Goal: Check status: Check status

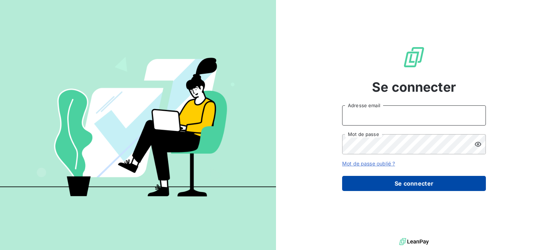
type input "[PERSON_NAME][EMAIL_ADDRESS][DOMAIN_NAME]"
click at [411, 182] on button "Se connecter" at bounding box center [414, 183] width 144 height 15
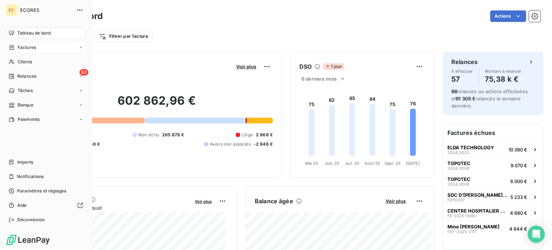
click at [25, 48] on span "Factures" at bounding box center [27, 47] width 18 height 6
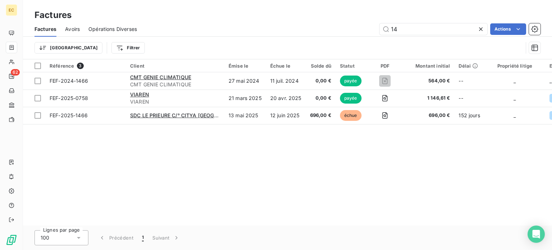
type input "1"
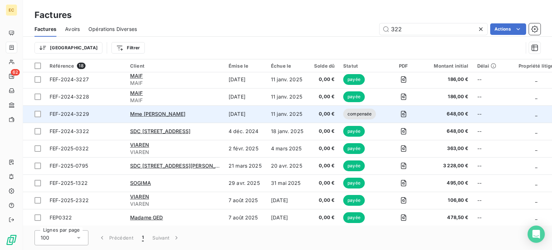
scroll to position [160, 0]
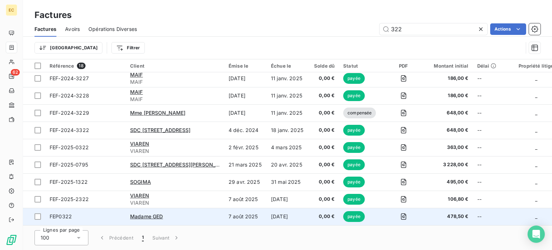
type input "322"
click at [101, 215] on span "FEP0322" at bounding box center [86, 216] width 72 height 7
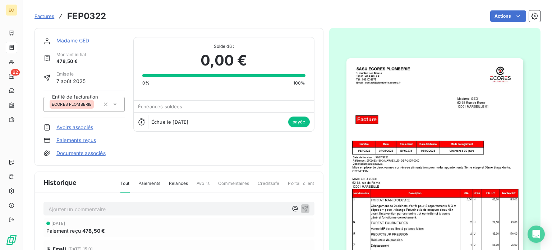
click at [42, 17] on span "Factures" at bounding box center [44, 16] width 20 height 6
